Goal: Use online tool/utility: Utilize a website feature to perform a specific function

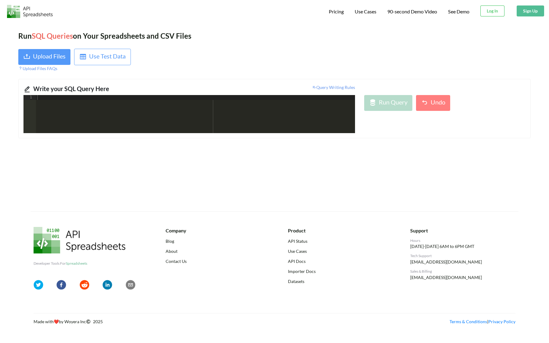
click at [182, 125] on div at bounding box center [195, 119] width 319 height 48
click at [190, 126] on div at bounding box center [195, 119] width 319 height 48
click at [201, 141] on div "Run SQL Queries on Your Spreadsheets and CSV Files Upload Files Use Test Data U…" at bounding box center [274, 116] width 549 height 190
click at [117, 108] on div at bounding box center [195, 119] width 319 height 48
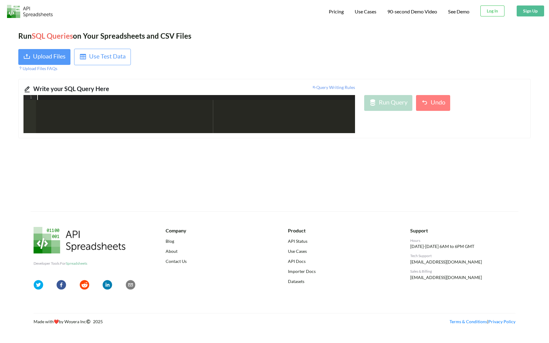
click at [120, 110] on div at bounding box center [195, 119] width 319 height 48
click at [124, 115] on div at bounding box center [195, 119] width 319 height 48
click at [51, 53] on div "Upload Files" at bounding box center [49, 57] width 33 height 11
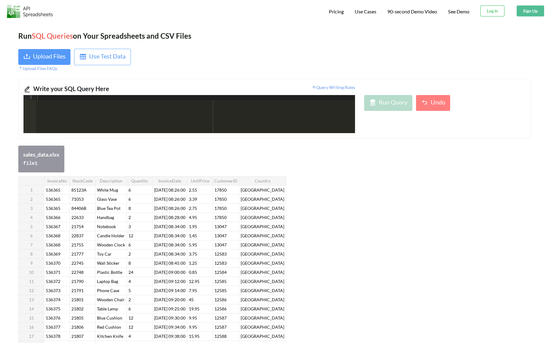
click at [173, 115] on div at bounding box center [195, 119] width 319 height 48
click at [174, 115] on div at bounding box center [195, 119] width 319 height 48
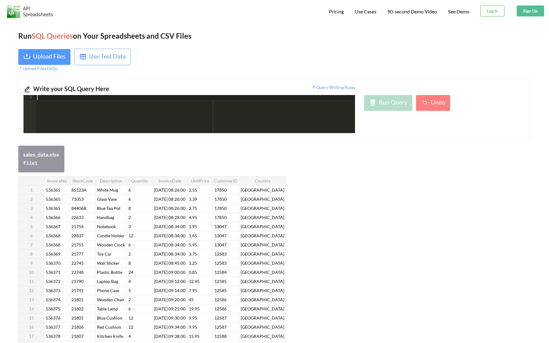
click at [174, 115] on div at bounding box center [195, 119] width 319 height 48
click at [405, 105] on div "Run Query" at bounding box center [393, 103] width 29 height 11
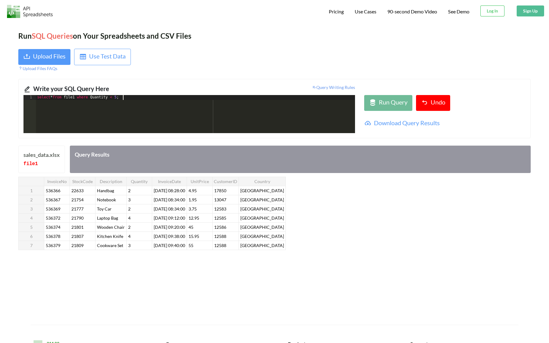
click at [219, 105] on div "select * from file1 where Quantity < 5 ;" at bounding box center [195, 119] width 319 height 48
click at [376, 103] on icon at bounding box center [372, 102] width 7 height 7
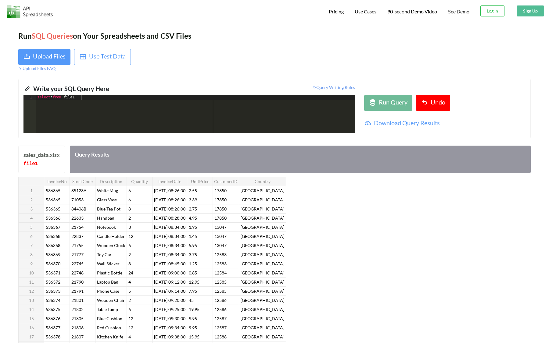
click at [252, 116] on div "select * from file1" at bounding box center [195, 119] width 319 height 48
drag, startPoint x: 252, startPoint y: 116, endPoint x: 275, endPoint y: 120, distance: 23.3
click at [275, 120] on div "select * from file1 ;" at bounding box center [195, 119] width 319 height 48
drag, startPoint x: 284, startPoint y: 110, endPoint x: 548, endPoint y: 174, distance: 271.6
click at [548, 174] on div "Run SQL Queries on Your Spreadsheets and CSV Files Upload Files Use Test Data U…" at bounding box center [274, 232] width 549 height 422
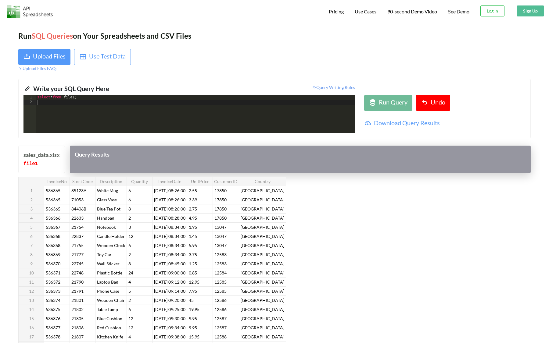
click at [323, 170] on div "Query Results" at bounding box center [300, 159] width 461 height 27
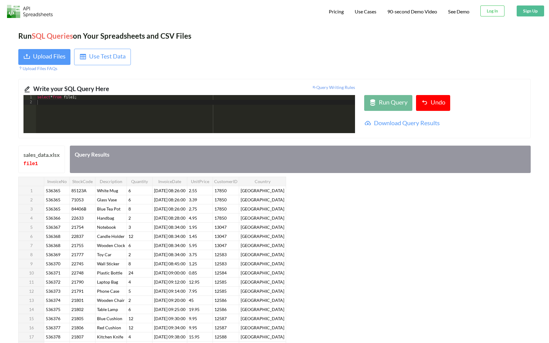
click at [404, 219] on div "InvoiceNo StockCode Description Quantity InvoiceDate UnitPrice CustomerID Count…" at bounding box center [274, 274] width 512 height 194
click at [258, 119] on div "select * from file1 ;" at bounding box center [195, 119] width 319 height 48
drag, startPoint x: 275, startPoint y: 182, endPoint x: 256, endPoint y: 181, distance: 19.2
click at [256, 181] on th "Country" at bounding box center [262, 181] width 47 height 9
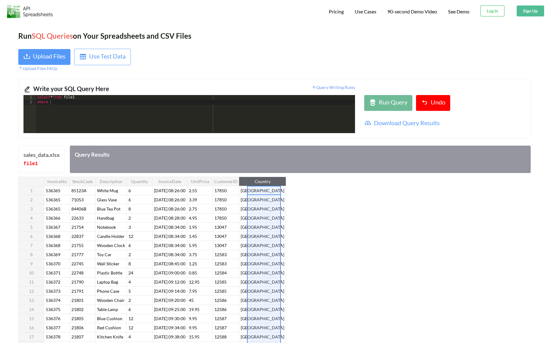
click at [257, 181] on th "Country" at bounding box center [262, 181] width 47 height 9
click at [264, 181] on th "Country" at bounding box center [262, 181] width 47 height 9
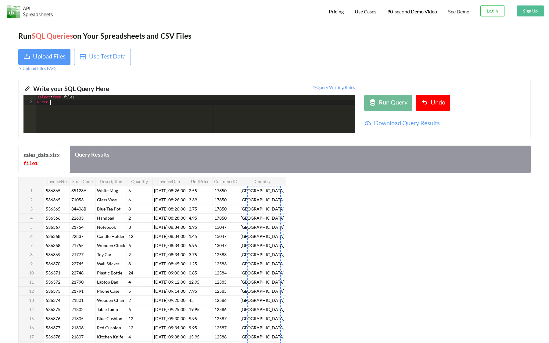
click at [145, 114] on div "select * from file1 where" at bounding box center [195, 119] width 319 height 48
paste textarea
click at [146, 117] on div "select * from file1 where" at bounding box center [195, 119] width 319 height 48
click at [264, 186] on div "InvoiceNo StockCode Description Quantity InvoiceDate UnitPrice CustomerID Count…" at bounding box center [152, 273] width 268 height 192
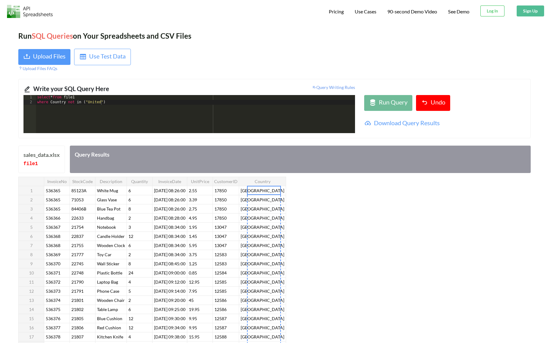
click at [262, 187] on div at bounding box center [264, 190] width 34 height 9
click at [264, 191] on input "United Kingdom" at bounding box center [263, 191] width 33 height 8
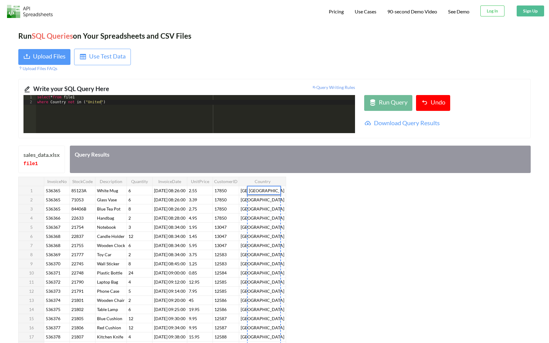
click at [264, 191] on input "United Kingdom" at bounding box center [263, 191] width 33 height 8
drag, startPoint x: 249, startPoint y: 192, endPoint x: 279, endPoint y: 191, distance: 29.6
click at [279, 191] on input "United Kingdom" at bounding box center [263, 191] width 33 height 8
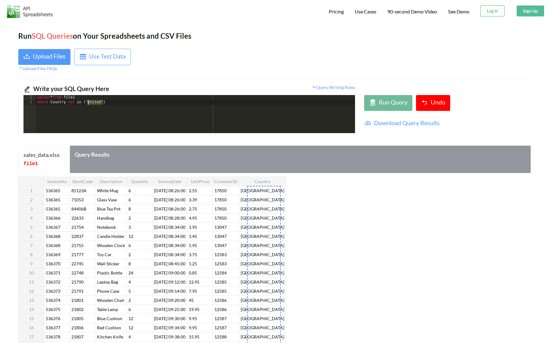
drag, startPoint x: 102, startPoint y: 104, endPoint x: 88, endPoint y: 102, distance: 14.2
click at [88, 102] on div "select * from file1 where Country not in ( "United" )" at bounding box center [195, 119] width 319 height 48
paste textarea
click at [255, 227] on div "InvoiceNo StockCode Description Quantity InvoiceDate UnitPrice CustomerID Count…" at bounding box center [152, 273] width 268 height 192
click at [255, 227] on div at bounding box center [264, 226] width 34 height 9
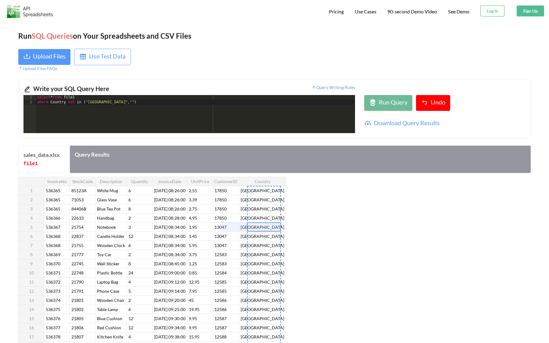
drag, startPoint x: 267, startPoint y: 228, endPoint x: 245, endPoint y: 226, distance: 22.6
click at [267, 227] on div at bounding box center [264, 226] width 34 height 9
click at [267, 227] on input "Germany" at bounding box center [263, 227] width 33 height 8
click at [268, 227] on input "Germany" at bounding box center [263, 227] width 33 height 8
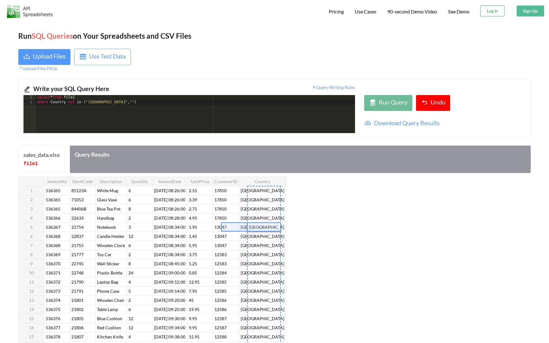
click at [268, 227] on input "Germany" at bounding box center [263, 227] width 33 height 8
click at [125, 102] on div "select * from file1 where Country not in ( "United Kingdom" , "" )" at bounding box center [195, 119] width 319 height 48
paste textarea
click at [167, 103] on div "select * from file1 where Country not in ( "United Kingdom" , "Germany" )" at bounding box center [195, 119] width 319 height 48
click at [64, 109] on div "select * from file1 where Country not in ( "United Kingdom" , "Germany" ) and (…" at bounding box center [195, 119] width 319 height 48
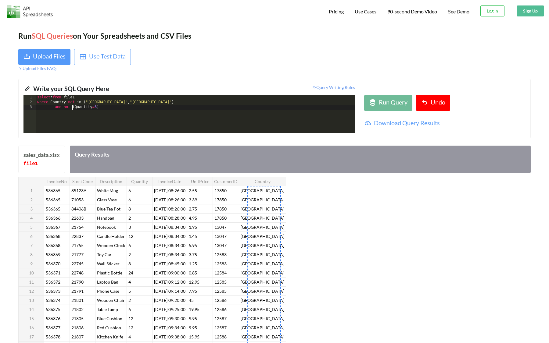
click at [105, 110] on div "select * from file1 where Country not in ( "United Kingdom" , "Germany" ) and n…" at bounding box center [195, 119] width 319 height 48
click at [398, 101] on div "Run Query" at bounding box center [393, 103] width 29 height 11
click at [271, 114] on div "select * from file1 where Country not in ( "United Kingdom" , "Germany" ) and n…" at bounding box center [195, 119] width 319 height 48
click at [273, 191] on div "InvoiceNo StockCode Description Quantity InvoiceDate UnitPrice CustomerID Count…" at bounding box center [152, 273] width 268 height 192
click at [273, 191] on div at bounding box center [264, 190] width 34 height 9
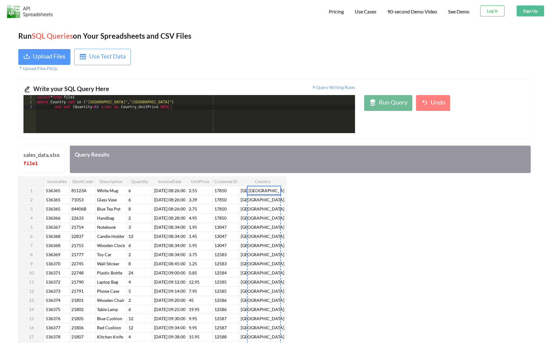
scroll to position [0, 0]
drag, startPoint x: 279, startPoint y: 192, endPoint x: 249, endPoint y: 191, distance: 30.2
click at [249, 191] on input "United Kingdom" at bounding box center [263, 191] width 33 height 8
drag, startPoint x: 118, startPoint y: 102, endPoint x: 87, endPoint y: 102, distance: 31.1
click at [87, 102] on div "select * from file1 where Country not in ( "United Kingdom" , "Germany" ) and n…" at bounding box center [195, 119] width 319 height 48
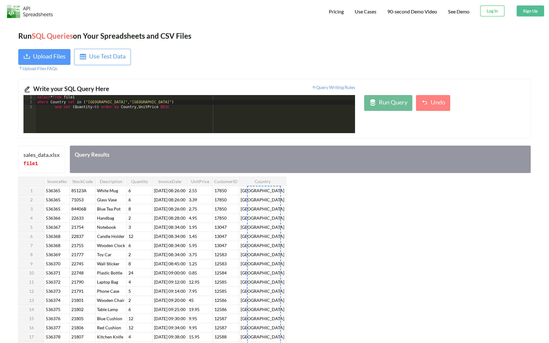
click at [141, 106] on div "select * from file1 where Country not in ( "United Kingdom" , "Germany" ) and n…" at bounding box center [195, 119] width 319 height 48
click at [141, 111] on div "select * from file1 where Country not in ( "United Kingdom" , "Germany" ) and n…" at bounding box center [195, 119] width 319 height 48
click at [389, 99] on div "Run Query" at bounding box center [393, 103] width 29 height 11
click at [196, 127] on div "select * from file1 where Country not in ( "United Kingdom" , "Germany" ) and n…" at bounding box center [195, 119] width 319 height 48
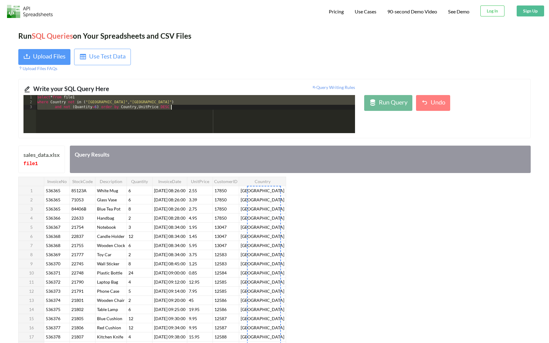
click at [186, 116] on div "select * from file1 where Country not in ( "United Kingdom" , "Germany" ) and n…" at bounding box center [195, 119] width 319 height 48
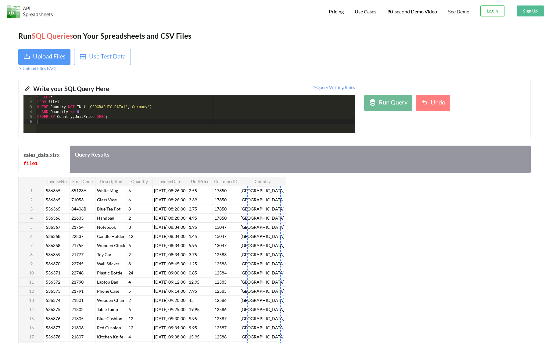
click at [396, 111] on div "Run Query Undo" at bounding box center [444, 114] width 170 height 38
click at [394, 102] on div "Run Query" at bounding box center [393, 103] width 29 height 11
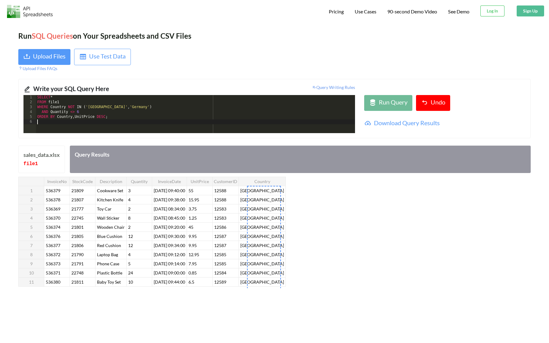
click at [117, 120] on div "SELECT * FROM file1 WHERE Country NOT IN ( 'United Kingdom' , 'Germany' ) AND Q…" at bounding box center [195, 119] width 319 height 48
click at [38, 101] on div "SELECT * FROM file1 WHERE Country NOT IN ( 'United Kingdom' , 'Germany' ) AND Q…" at bounding box center [195, 119] width 319 height 48
click at [34, 101] on div "2" at bounding box center [29, 102] width 12 height 5
click at [37, 101] on div "SELECT * FROM file1 WHERE Country NOT IN ( 'United Kingdom' , 'Germany' ) AND Q…" at bounding box center [195, 119] width 319 height 48
click at [395, 107] on div "Run Query" at bounding box center [393, 103] width 29 height 11
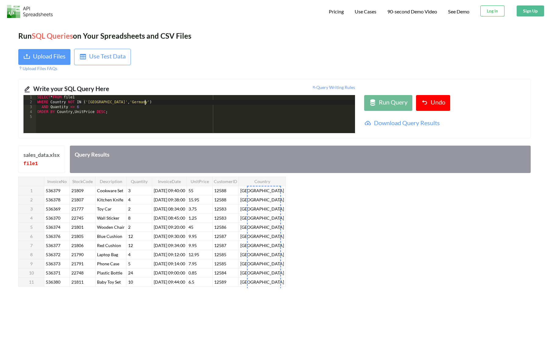
click at [163, 102] on div "SELECT * FROM file1 WHERE Country NOT IN ( 'United Kingdom' , 'Germany' ) AND Q…" at bounding box center [195, 119] width 319 height 48
drag, startPoint x: 95, startPoint y: 118, endPoint x: 76, endPoint y: 118, distance: 18.9
click at [76, 118] on div "SELECT * FROM file1 WHERE Country NOT IN ( 'United Kingdom' , 'Germany' ) AND (…" at bounding box center [195, 119] width 319 height 48
click at [63, 109] on div "SELECT * FROM file1 WHERE Country NOT IN ( 'United Kingdom' , 'Germany' ) AND (…" at bounding box center [195, 119] width 319 height 48
paste textarea
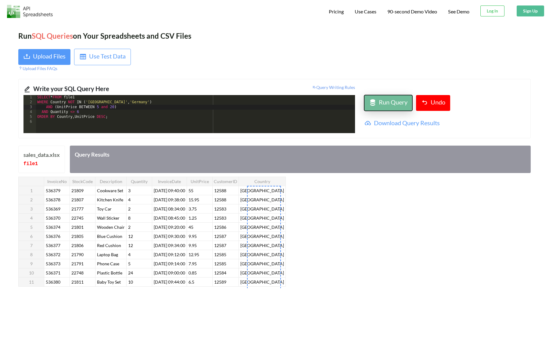
click at [379, 105] on div "Run Query" at bounding box center [393, 103] width 29 height 11
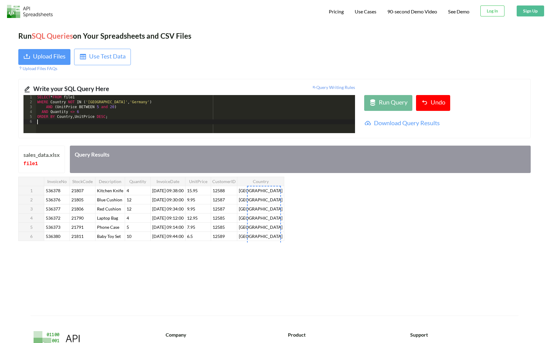
click at [238, 126] on div "SELECT * FROM file1 WHERE Country NOT IN ( 'United Kingdom' , 'Germany' ) AND (…" at bounding box center [195, 119] width 319 height 48
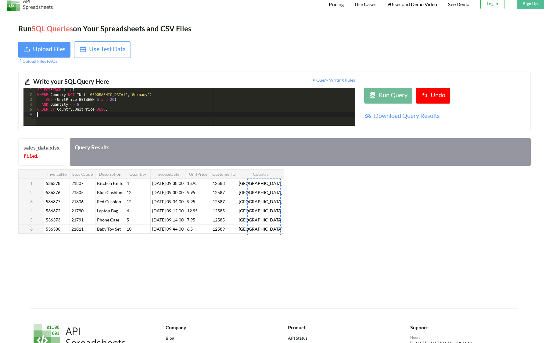
scroll to position [5, 0]
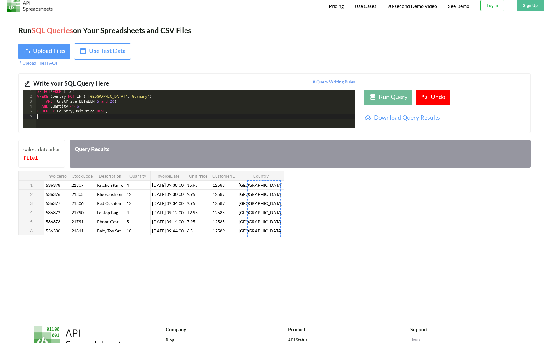
click at [386, 254] on div "Run SQL Queries on Your Spreadsheets and CSV Files Upload Files Use Test Data U…" at bounding box center [274, 163] width 549 height 294
click at [315, 214] on div "InvoiceNo StockCode Description Quantity InvoiceDate UnitPrice CustomerID Count…" at bounding box center [274, 204] width 512 height 66
click at [254, 210] on div "InvoiceNo StockCode Description Quantity InvoiceDate UnitPrice CustomerID Count…" at bounding box center [151, 203] width 266 height 64
click at [213, 244] on div "Run SQL Queries on Your Spreadsheets and CSV Files Upload Files Use Test Data U…" at bounding box center [274, 163] width 549 height 294
click at [185, 221] on div "InvoiceNo StockCode Description Quantity InvoiceDate UnitPrice CustomerID Count…" at bounding box center [151, 203] width 266 height 64
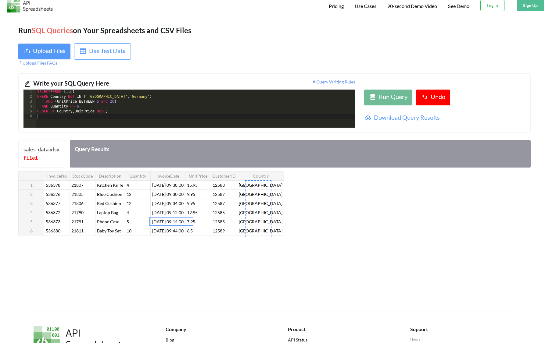
click at [197, 255] on div "Run SQL Queries on Your Spreadsheets and CSV Files Upload Files Use Test Data U…" at bounding box center [274, 163] width 549 height 294
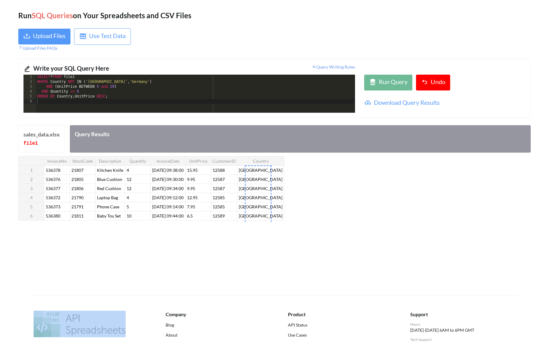
scroll to position [24, 0]
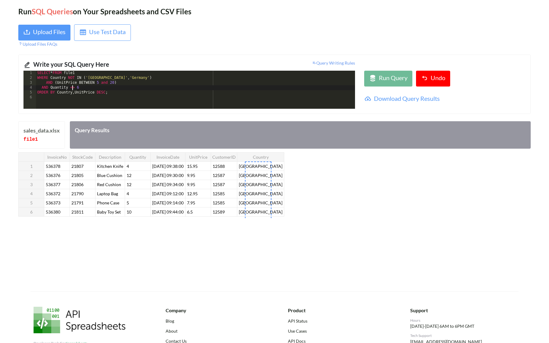
click at [73, 86] on div "SELECT * FROM file1 WHERE Country NOT IN ( 'United Kingdom' , 'Germany' ) AND (…" at bounding box center [195, 95] width 319 height 48
click at [72, 85] on div "SELECT * FROM file1 WHERE Country NOT IN ( 'United Kingdom' , 'Germany' ) AND (…" at bounding box center [195, 95] width 319 height 48
click at [73, 87] on div "SELECT * FROM file1 WHERE Country NOT IN ( 'United Kingdom' , 'Germany' ) AND (…" at bounding box center [195, 95] width 319 height 48
click at [76, 88] on div "SELECT * FROM file1 WHERE Country NOT IN ( 'United Kingdom' , 'Germany' ) AND (…" at bounding box center [195, 95] width 319 height 48
click at [125, 88] on div "SELECT * FROM file1 WHERE Country NOT IN ( 'United Kingdom' , 'Germany' ) AND (…" at bounding box center [195, 95] width 319 height 48
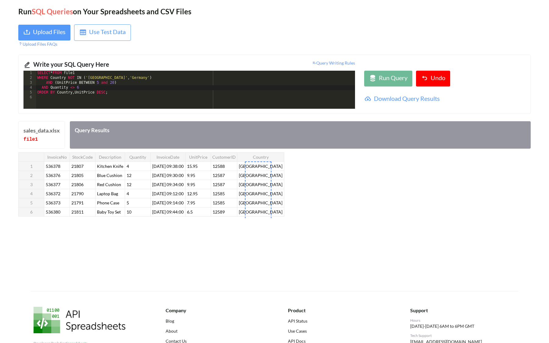
click at [125, 90] on div "SELECT * FROM file1 WHERE Country NOT IN ( 'United Kingdom' , 'Germany' ) AND (…" at bounding box center [195, 95] width 319 height 48
click at [75, 87] on div "SELECT * FROM file1 WHERE Country NOT IN ( 'United Kingdom' , 'Germany' ) AND (…" at bounding box center [195, 95] width 319 height 48
click at [368, 72] on button "Run Query" at bounding box center [388, 79] width 48 height 16
click at [247, 101] on div "SELECT * FROM file1 WHERE Country NOT IN ( 'United Kingdom' , 'Germany' ) AND (…" at bounding box center [195, 95] width 319 height 48
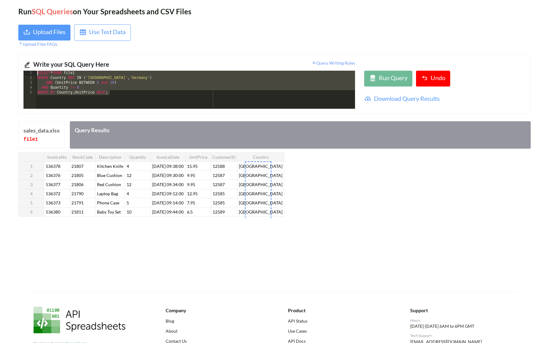
drag, startPoint x: 135, startPoint y: 95, endPoint x: 6, endPoint y: 73, distance: 130.9
click at [6, 73] on div "Run SQL Queries on Your Spreadsheets and CSV Files Upload Files Use Test Data U…" at bounding box center [274, 144] width 549 height 294
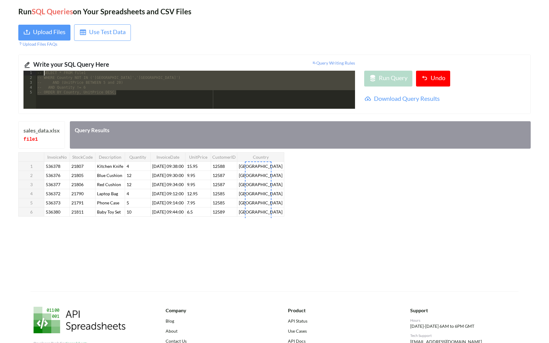
click at [122, 93] on div "-- SELECT * FROM file1 -- WHERE Country NOT IN ('United Kingdom','Germany') -- …" at bounding box center [195, 95] width 319 height 48
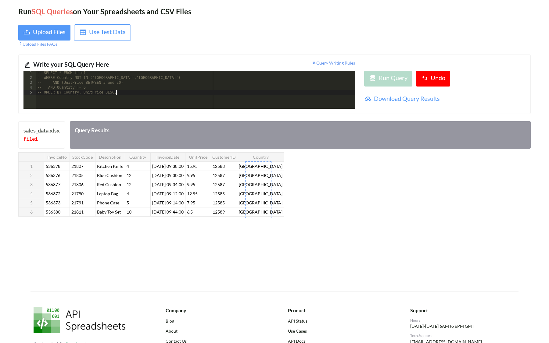
click at [134, 101] on div "-- SELECT * FROM file1 -- WHERE Country NOT IN ('United Kingdom','Germany') -- …" at bounding box center [195, 95] width 319 height 48
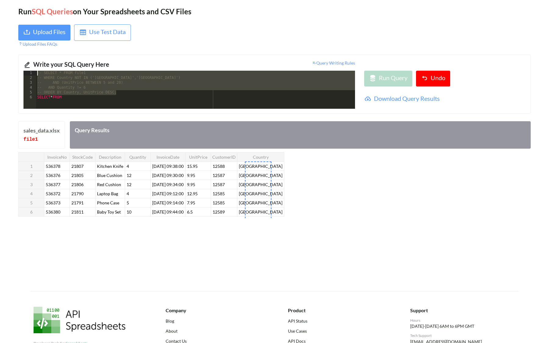
drag, startPoint x: 144, startPoint y: 93, endPoint x: 20, endPoint y: 66, distance: 126.3
click at [20, 66] on div "Write your SQL Query Here Query Writing Rules 1 2 3 4 5 6 -- SELECT * FROM file…" at bounding box center [274, 84] width 512 height 59
click at [282, 170] on div "InvoiceNo StockCode Description Quantity InvoiceDate UnitPrice CustomerID Count…" at bounding box center [274, 185] width 512 height 66
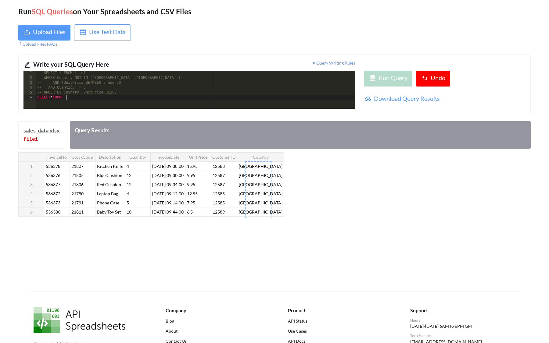
click at [205, 98] on div "-- SELECT * FROM file1 -- WHERE Country NOT IN ('United Kingdom','Germany') -- …" at bounding box center [195, 95] width 319 height 48
click at [152, 90] on div "-- SELECT * FROM file1 -- WHERE Country NOT IN ('United Kingdom','Germany') -- …" at bounding box center [195, 95] width 319 height 48
click at [155, 98] on div "-- SELECT * FROM file1 -- WHERE Country NOT IN ('United Kingdom','Germany') -- …" at bounding box center [195, 95] width 319 height 48
click at [163, 108] on div "-- SELECT * FROM file1 -- WHERE Country NOT IN ('United Kingdom','Germany') -- …" at bounding box center [195, 95] width 319 height 48
click at [111, 158] on th "Description" at bounding box center [110, 156] width 30 height 9
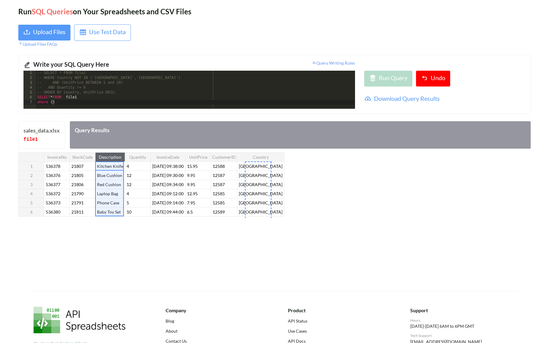
click at [112, 156] on th "Description" at bounding box center [110, 156] width 30 height 9
click at [121, 156] on th "Description" at bounding box center [110, 156] width 30 height 9
drag, startPoint x: 121, startPoint y: 156, endPoint x: 98, endPoint y: 156, distance: 22.6
click at [98, 156] on th "Description" at bounding box center [110, 156] width 30 height 9
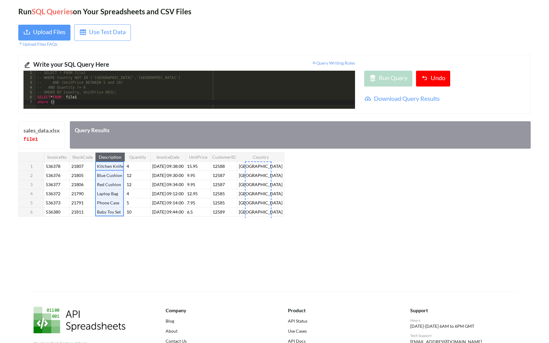
click at [98, 156] on th "Description" at bounding box center [110, 156] width 30 height 9
click at [104, 156] on th "Description" at bounding box center [110, 156] width 30 height 9
click at [52, 105] on div "-- SELECT * FROM file1 -- WHERE Country NOT IN ('United Kingdom','Germany') -- …" at bounding box center [195, 95] width 319 height 48
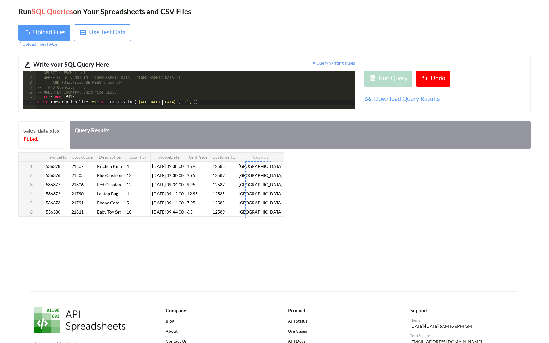
click at [163, 103] on div "-- SELECT * FROM file1 -- WHERE Country NOT IN ('United Kingdom','Germany') -- …" at bounding box center [195, 95] width 319 height 48
click at [162, 102] on div "-- SELECT * FROM file1 -- WHERE Country NOT IN ('United Kingdom','Germany') -- …" at bounding box center [195, 95] width 319 height 48
click at [184, 103] on div "-- SELECT * FROM file1 -- WHERE Country NOT IN ('United Kingdom','Germany') -- …" at bounding box center [195, 95] width 319 height 48
click at [229, 101] on div "-- SELECT * FROM file1 -- WHERE Country NOT IN ('United Kingdom','Germany') -- …" at bounding box center [195, 95] width 319 height 48
click at [227, 101] on div "-- SELECT * FROM file1 -- WHERE Country NOT IN ('United Kingdom','Germany') -- …" at bounding box center [195, 95] width 319 height 48
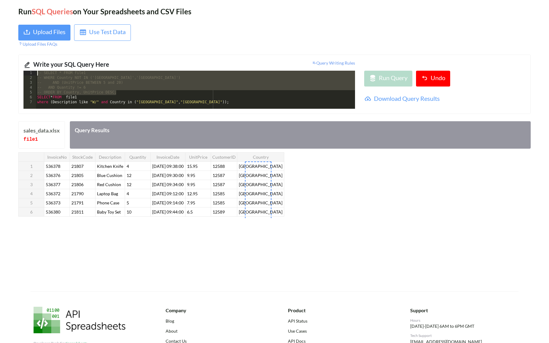
drag, startPoint x: 172, startPoint y: 91, endPoint x: 21, endPoint y: 65, distance: 153.1
click at [21, 65] on div "Write your SQL Query Here Query Writing Rules 1 2 3 4 5 6 7 -- SELECT * FROM fi…" at bounding box center [274, 84] width 512 height 59
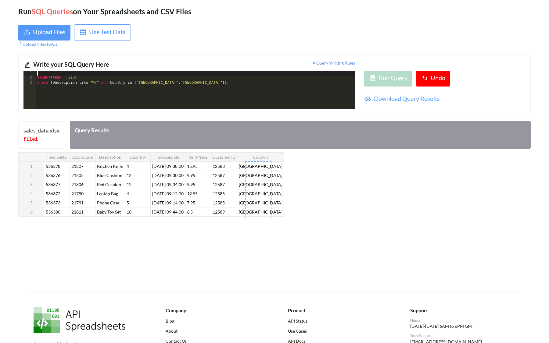
click at [137, 81] on div "SELECT * FROM file1 where ( Description like "W/" and Country in ( "France" , "…" at bounding box center [195, 95] width 319 height 48
click at [181, 98] on div "SELECT * FROM file1 where ( Description like "W/" and Country in ( "France" , "…" at bounding box center [195, 95] width 319 height 48
click at [392, 92] on div "Run Query Undo Download Query Results" at bounding box center [444, 90] width 170 height 38
click at [169, 130] on div "Query Results" at bounding box center [300, 134] width 461 height 27
click at [156, 107] on div "SELECT * FROM file1 where ( Description like "W/" and Country in ( "France" , "…" at bounding box center [195, 95] width 319 height 48
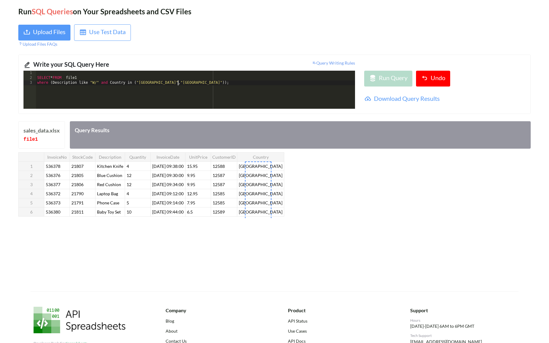
click at [152, 102] on div "SELECT * FROM file1 where ( Description like "W/" and Country in ( "France" , "…" at bounding box center [195, 95] width 319 height 48
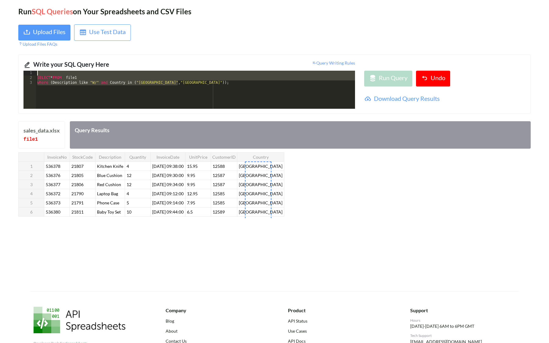
drag, startPoint x: 241, startPoint y: 83, endPoint x: 0, endPoint y: 74, distance: 240.9
click at [0, 74] on div "Run SQL Queries on Your Spreadsheets and CSV Files Upload Files Use Test Data U…" at bounding box center [274, 144] width 549 height 294
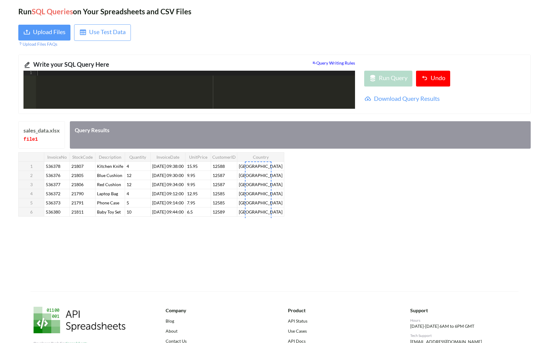
click at [345, 63] on span "Query Writing Rules" at bounding box center [333, 62] width 43 height 5
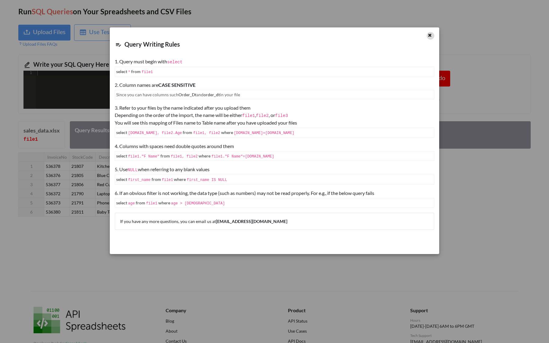
click at [431, 35] on icon at bounding box center [429, 34] width 5 height 4
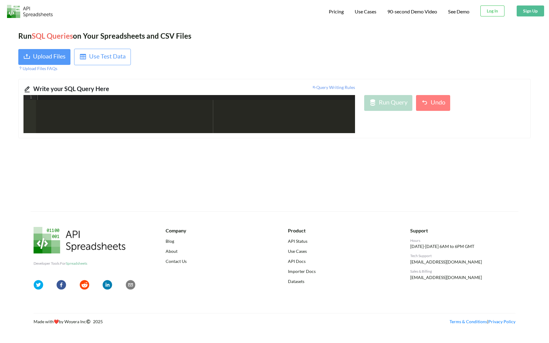
click at [268, 104] on div at bounding box center [195, 119] width 319 height 48
click at [336, 118] on div "SELECT * FROM file1 where ( Description like "W/" and Country in ( "France" , "…" at bounding box center [195, 119] width 319 height 48
click at [242, 108] on div "SELECT * FROM file1 where ( Description like "W/" and Country in ( "France" , "…" at bounding box center [195, 119] width 319 height 48
click at [246, 114] on div "SELECT * FROM file1 where ( Description like "W/" and Country in ( "France" , "…" at bounding box center [195, 119] width 319 height 48
click at [262, 115] on div "SELECT * FROM file1 where ( Description like "W/" and Country in ( "France" , "…" at bounding box center [195, 119] width 319 height 48
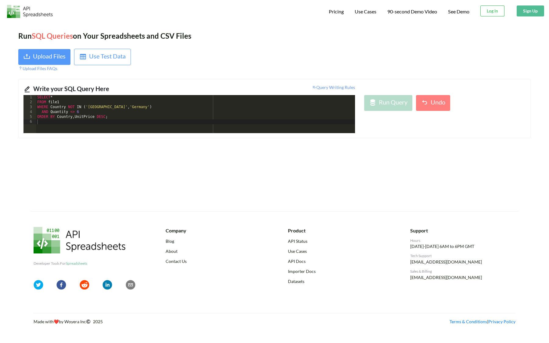
click at [122, 105] on div "SELECT * FROM file1 WHERE Country NOT IN ( 'United Kingdom' , 'Germany' ) AND Q…" at bounding box center [195, 119] width 319 height 48
click at [127, 108] on div "SELECT * FROM file1 WHERE Country NOT IN ( 'United Kingdom' , 'Germany' ) AND Q…" at bounding box center [195, 119] width 319 height 48
click at [142, 123] on div "SELECT * FROM file1 WHERE Country NOT IN ( 'United Kingdom' , 'Germany' ) AND Q…" at bounding box center [195, 119] width 319 height 48
click at [144, 123] on div "SELECT * FROM file1 WHERE Country NOT IN ( 'United Kingdom' , 'Germany' ) AND Q…" at bounding box center [195, 119] width 319 height 48
click at [150, 126] on div "SELECT * FROM file1 WHERE Country NOT IN ( 'United Kingdom' , 'Germany' ) AND Q…" at bounding box center [195, 119] width 319 height 48
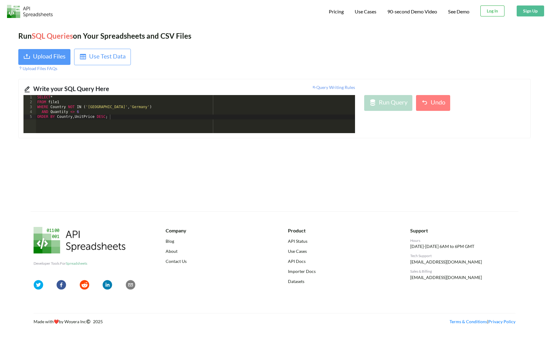
click at [489, 11] on button "Log In" at bounding box center [492, 10] width 24 height 11
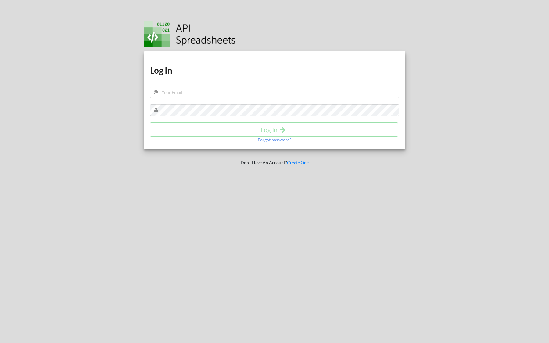
click at [260, 102] on div "Download hidden Download hidden Log In Log In Forgot password?" at bounding box center [274, 101] width 261 height 98
click at [261, 100] on div "Download hidden Download hidden Log In Log In Forgot password?" at bounding box center [274, 101] width 261 height 98
click at [262, 99] on div "Download hidden Download hidden Log In Log In Forgot password?" at bounding box center [274, 101] width 261 height 98
click at [265, 96] on input "text" at bounding box center [274, 93] width 249 height 12
click at [268, 96] on input "text" at bounding box center [274, 93] width 249 height 12
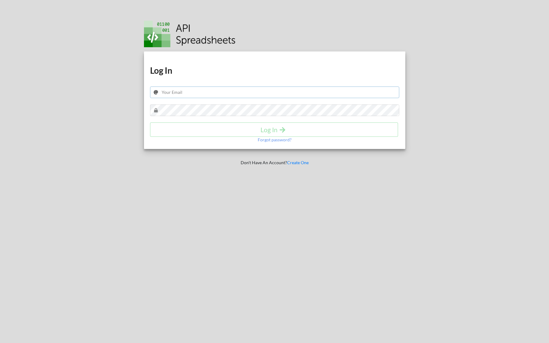
type input "[EMAIL_ADDRESS][DOMAIN_NAME]"
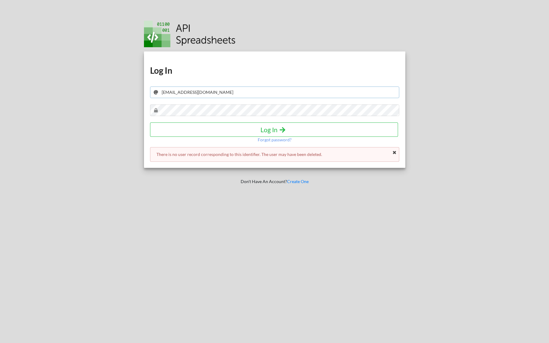
click at [222, 95] on input "[EMAIL_ADDRESS][DOMAIN_NAME]" at bounding box center [274, 93] width 249 height 12
click at [229, 104] on div "Download hidden Download hidden Log In [EMAIL_ADDRESS][DOMAIN_NAME] Log In Forg…" at bounding box center [274, 110] width 261 height 116
click at [394, 146] on div "Download hidden Download hidden Log In [EMAIL_ADDRESS][DOMAIN_NAME] Log In Forg…" at bounding box center [274, 110] width 261 height 116
click at [393, 152] on icon at bounding box center [394, 153] width 5 height 4
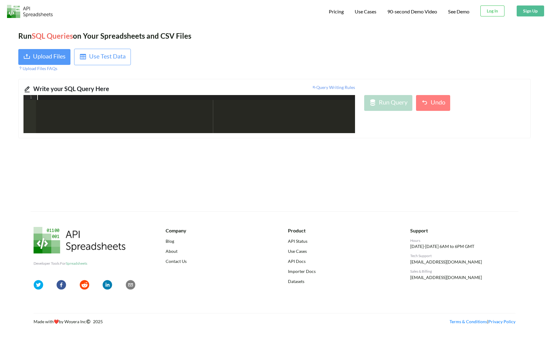
click at [256, 109] on div at bounding box center [195, 119] width 319 height 48
click at [270, 127] on div at bounding box center [195, 119] width 319 height 48
click at [268, 128] on div at bounding box center [195, 119] width 319 height 48
click at [346, 84] on div "Write your SQL Query Here Query Writing Rules 1 XXXXXXXXXXXXXXXXXXXXXXXXXXXXXXX…" at bounding box center [274, 108] width 512 height 59
click at [346, 85] on span "Query Writing Rules" at bounding box center [333, 87] width 43 height 5
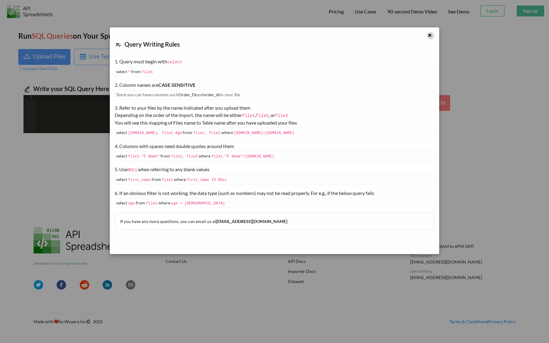
click at [432, 35] on icon at bounding box center [429, 34] width 5 height 4
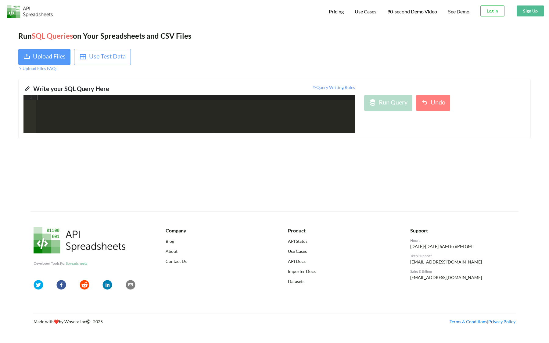
click at [387, 94] on div at bounding box center [444, 89] width 170 height 11
click at [386, 93] on div at bounding box center [444, 89] width 170 height 11
click at [194, 113] on div at bounding box center [195, 119] width 319 height 48
click at [123, 121] on div at bounding box center [195, 119] width 319 height 48
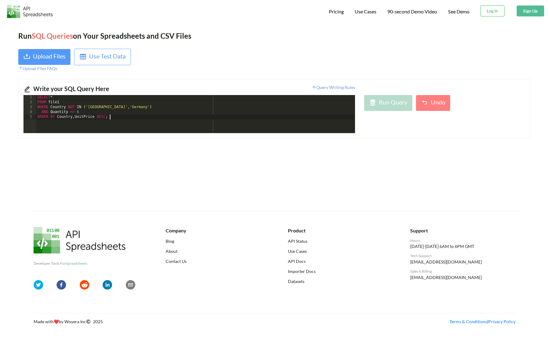
click at [377, 120] on div "Run Query Undo" at bounding box center [444, 114] width 170 height 38
click at [377, 119] on div "Run Query Undo" at bounding box center [444, 114] width 170 height 38
drag, startPoint x: 379, startPoint y: 100, endPoint x: 28, endPoint y: 55, distance: 353.4
click at [28, 55] on icon at bounding box center [26, 56] width 7 height 7
